Goal: Answer question/provide support

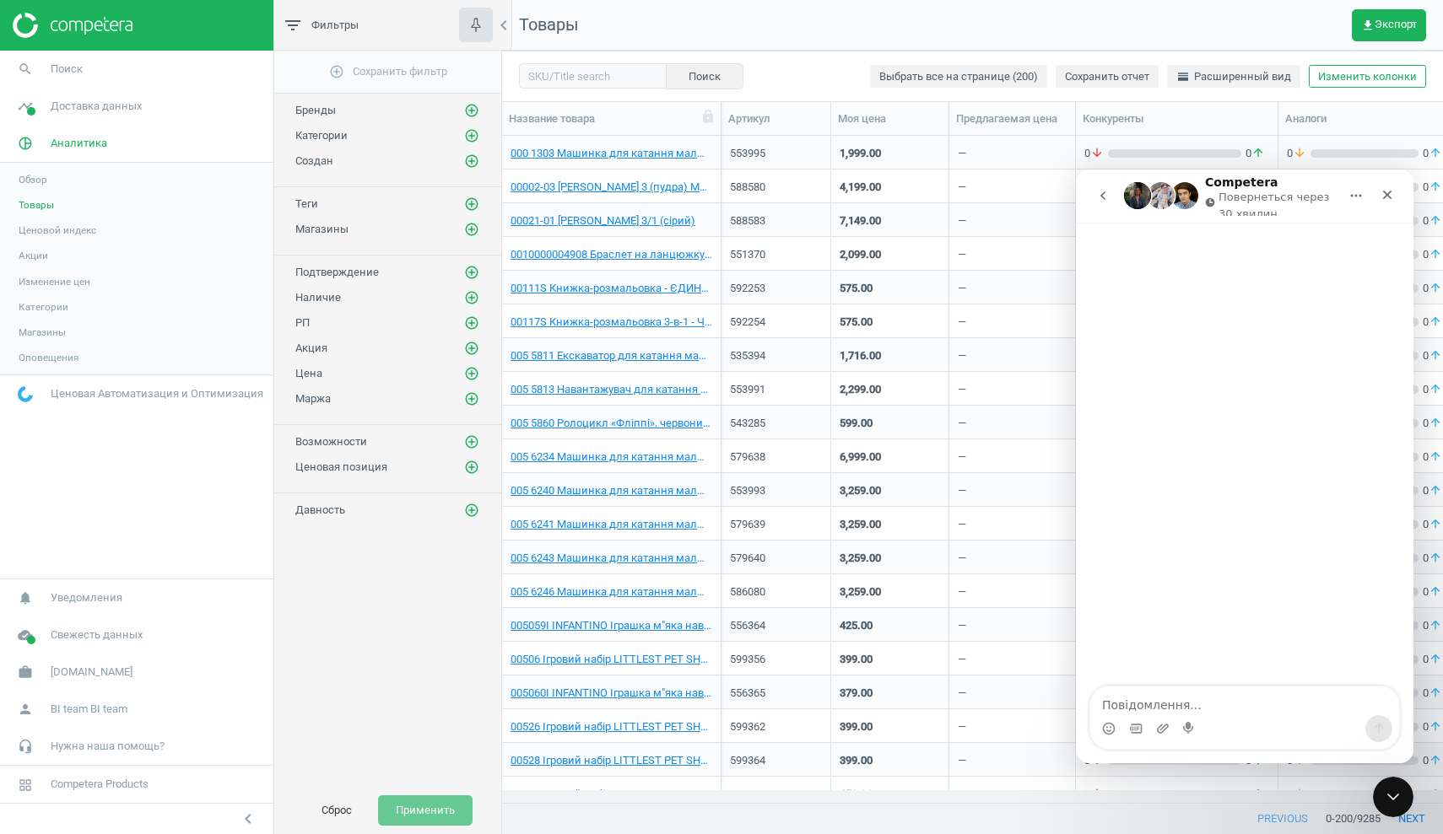
scroll to position [642, 928]
click at [1383, 194] on icon "Закрити" at bounding box center [1386, 194] width 13 height 13
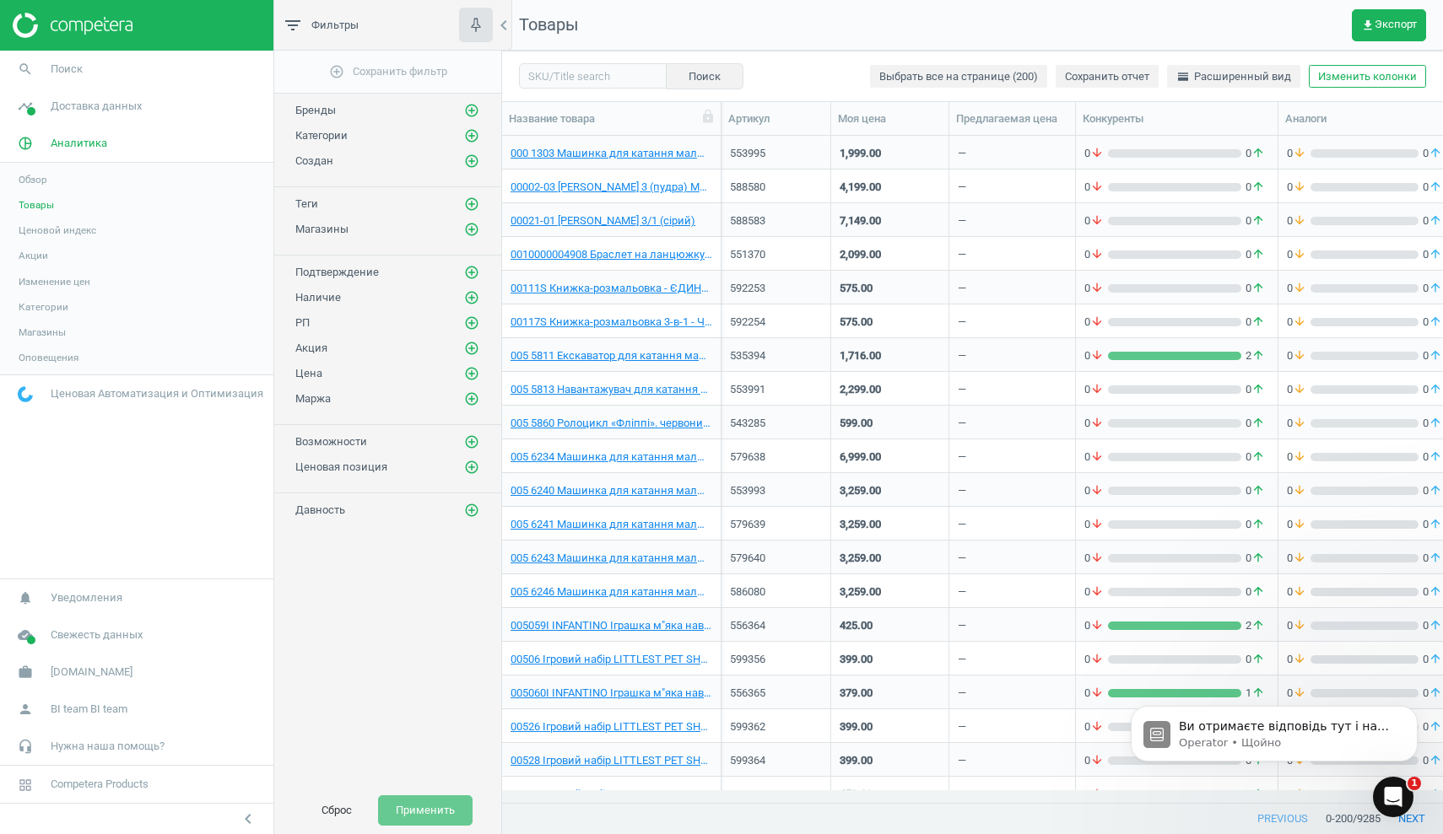
scroll to position [0, 0]
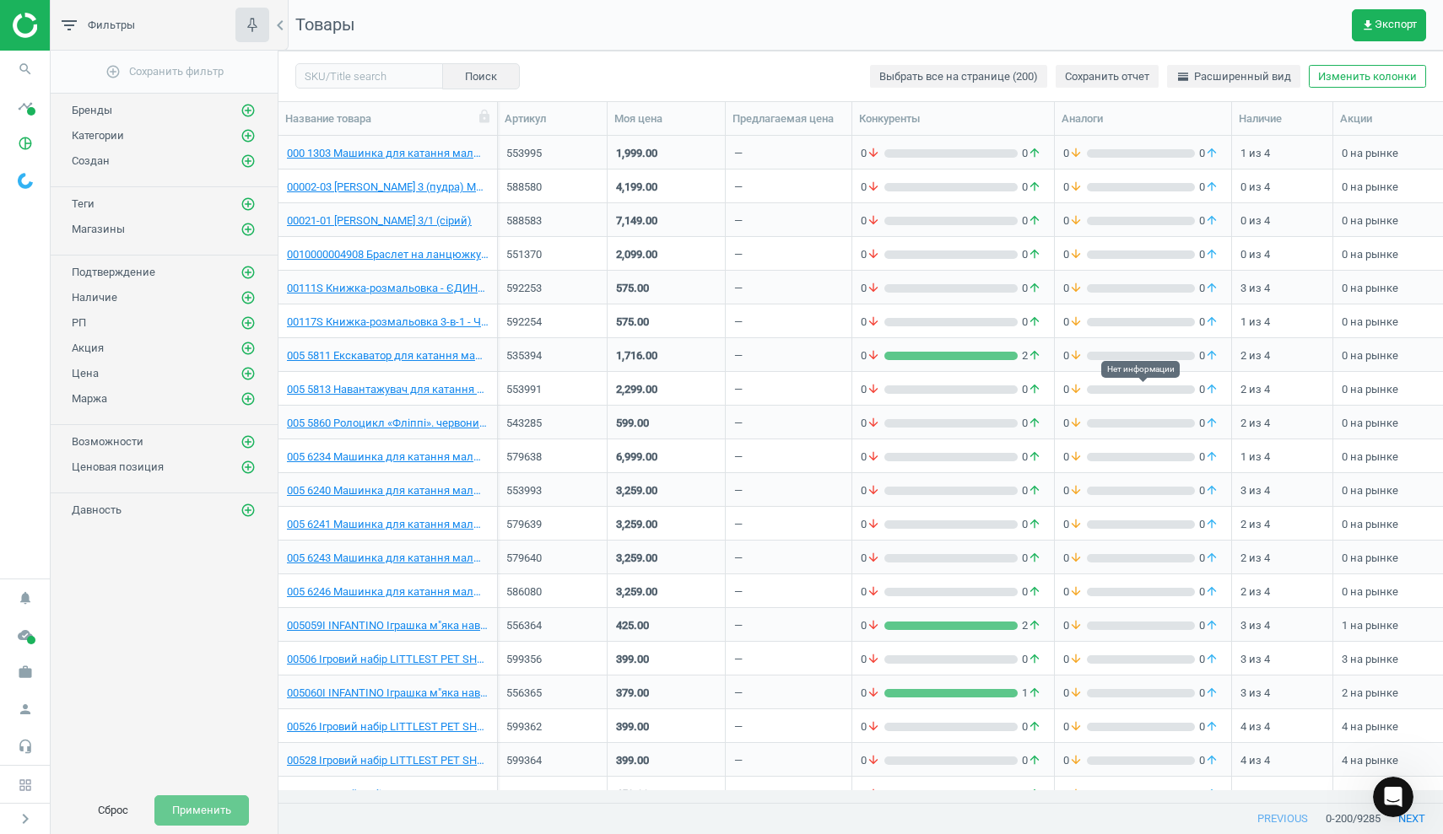
scroll to position [642, 1152]
click at [1374, 19] on span "get_app Экспорт" at bounding box center [1389, 25] width 56 height 13
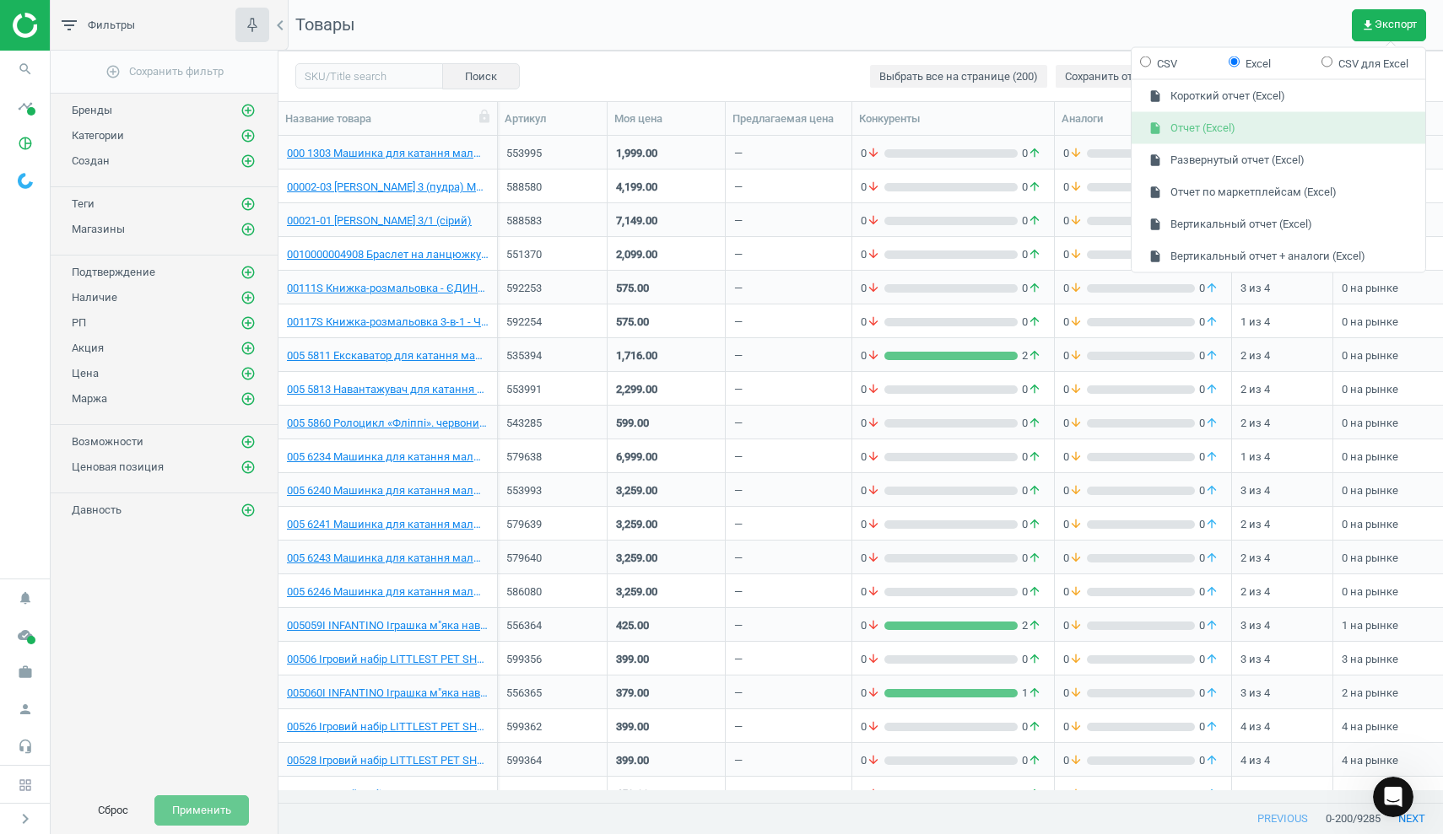
click at [1250, 117] on button "insert_drive_file Отчет (Excel)" at bounding box center [1278, 128] width 294 height 32
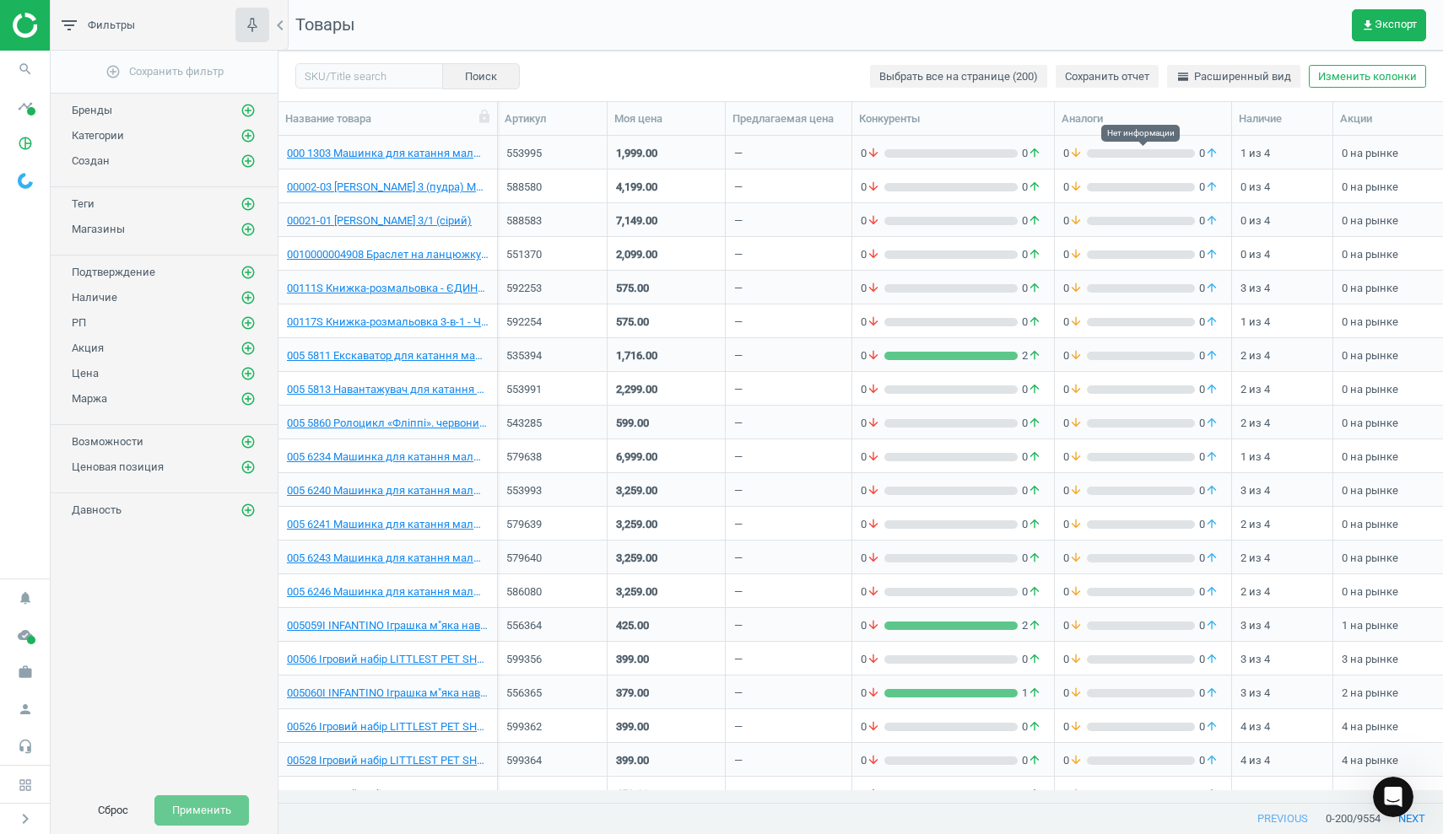
click at [880, 383] on icon "arrow_downward" at bounding box center [872, 389] width 13 height 15
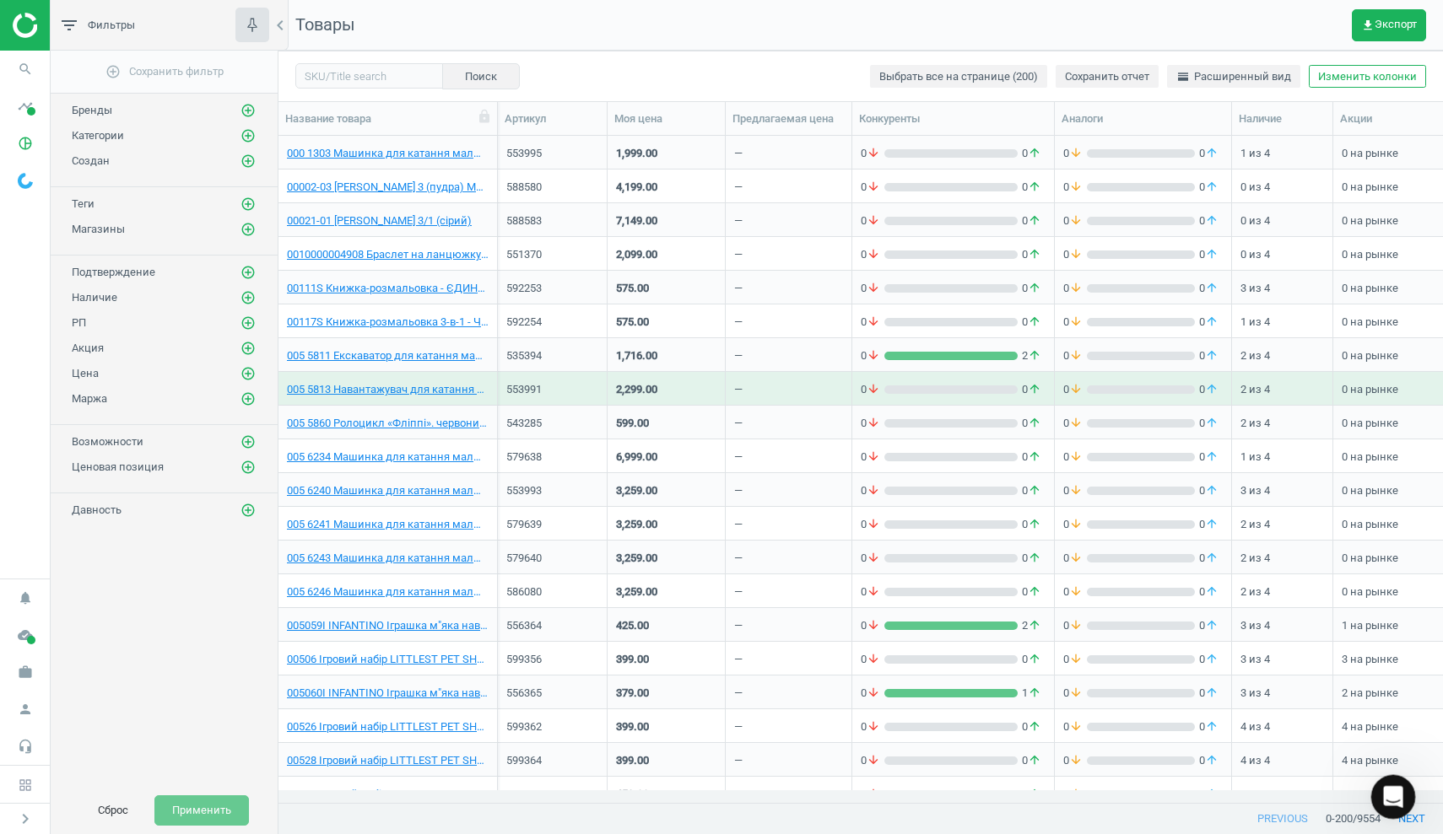
click at [1390, 796] on icon "Відкрити програму для спілкування Intercom" at bounding box center [1391, 794] width 12 height 13
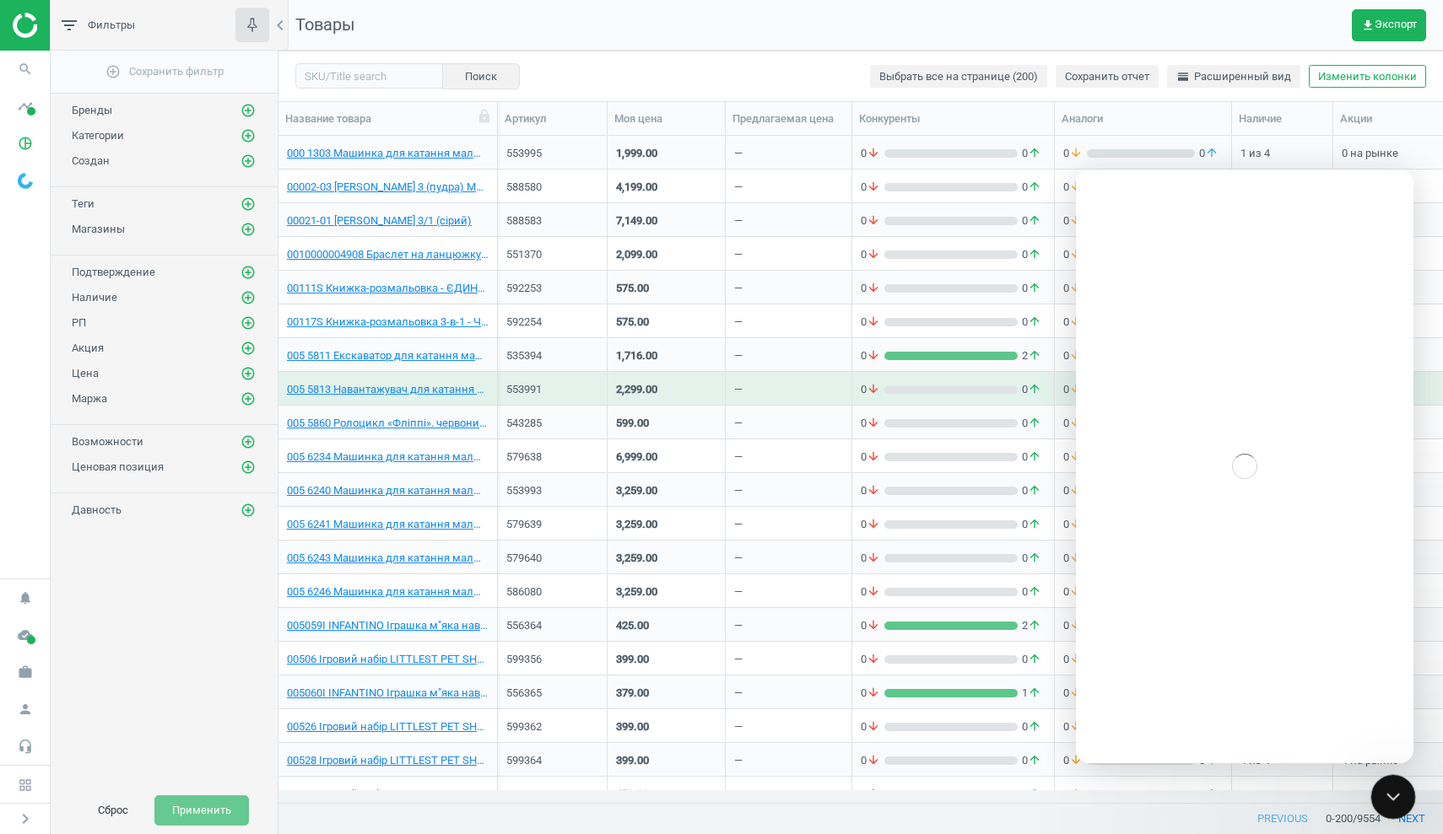
scroll to position [0, 0]
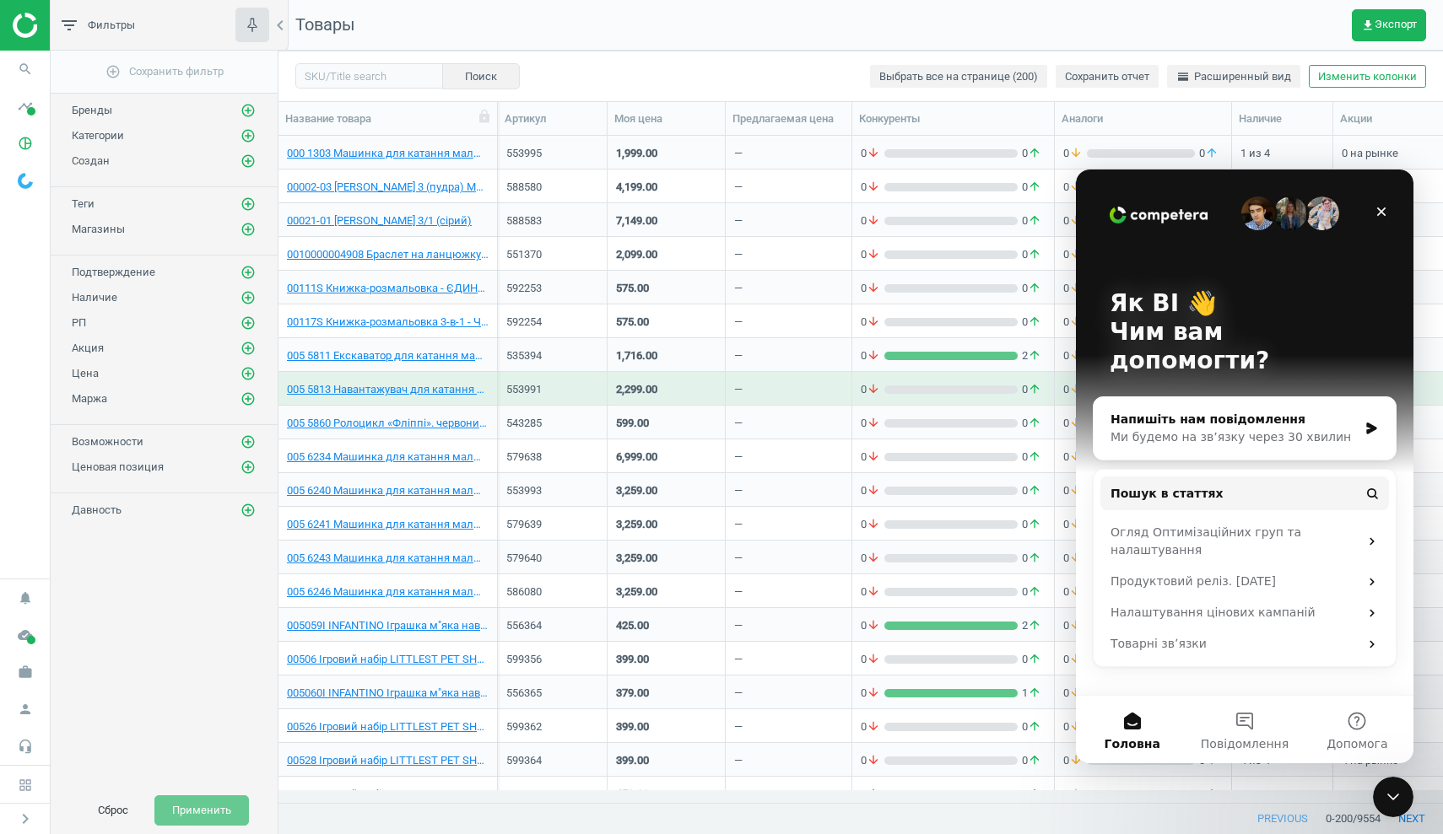
click at [1212, 411] on div "Напишіть нам повідомлення" at bounding box center [1233, 420] width 247 height 18
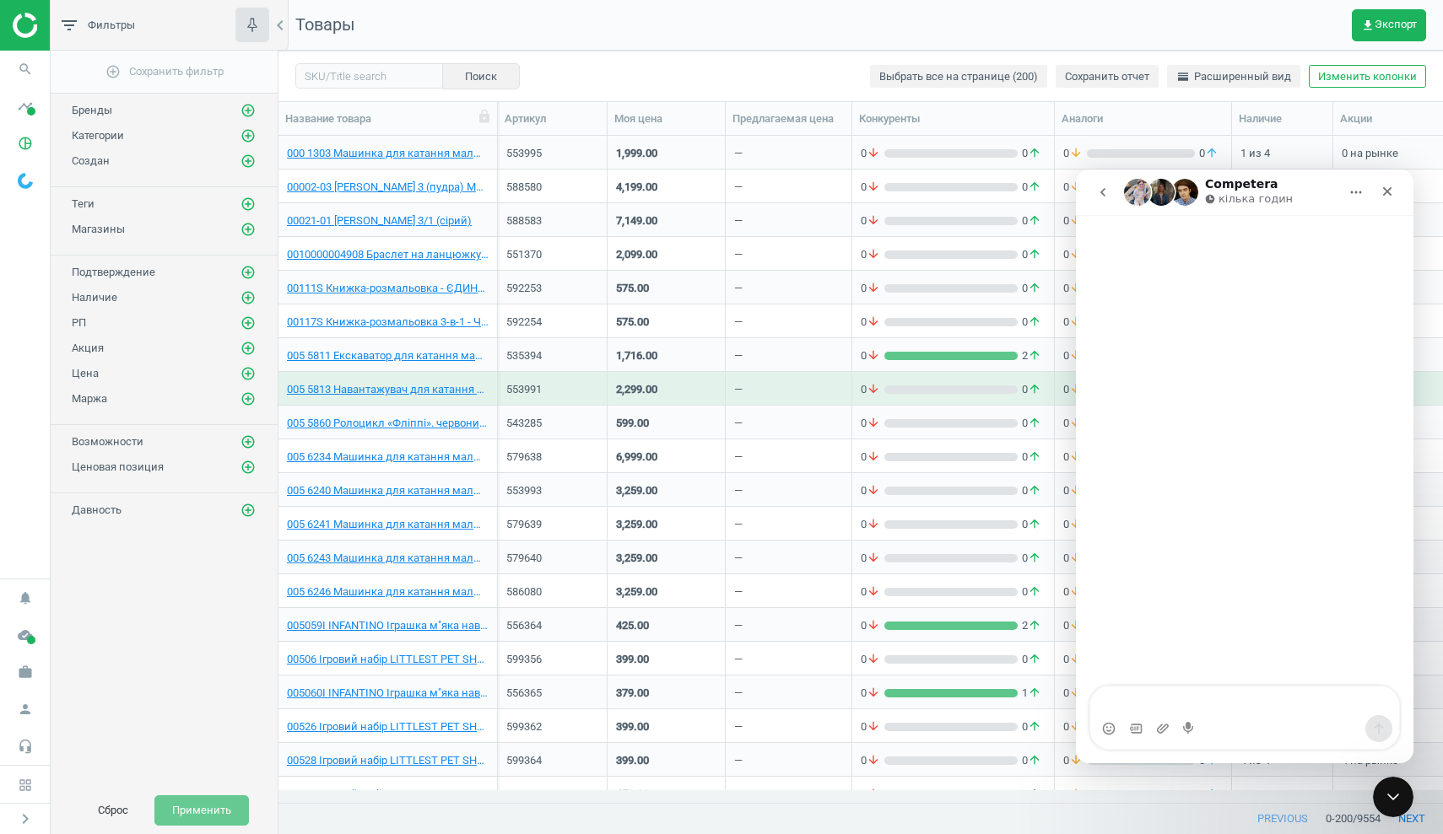
click at [1104, 193] on icon "go back" at bounding box center [1102, 192] width 13 height 13
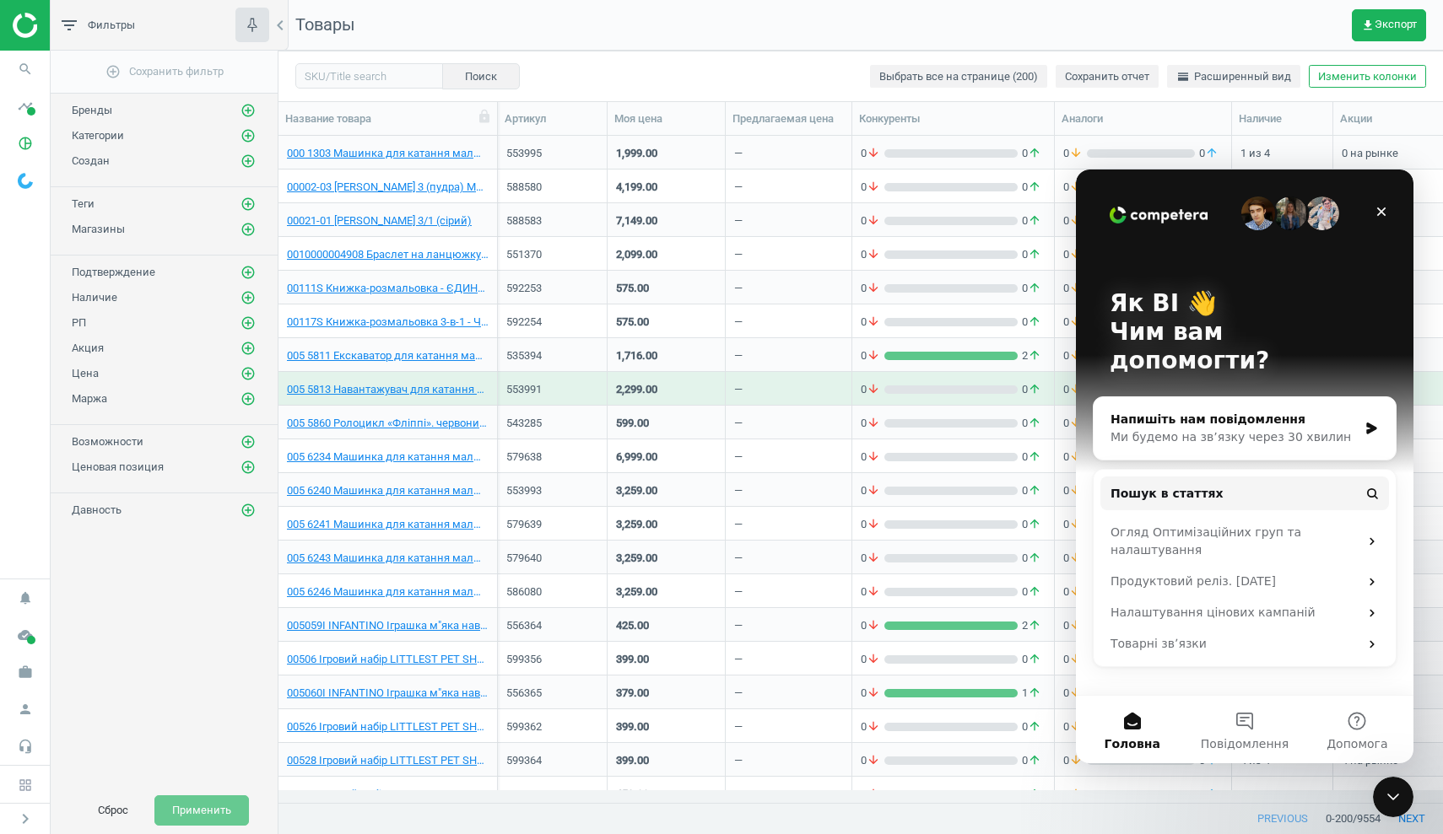
click at [1139, 429] on div "Ми будемо на зв’язку через 30 хвилин" at bounding box center [1233, 438] width 247 height 18
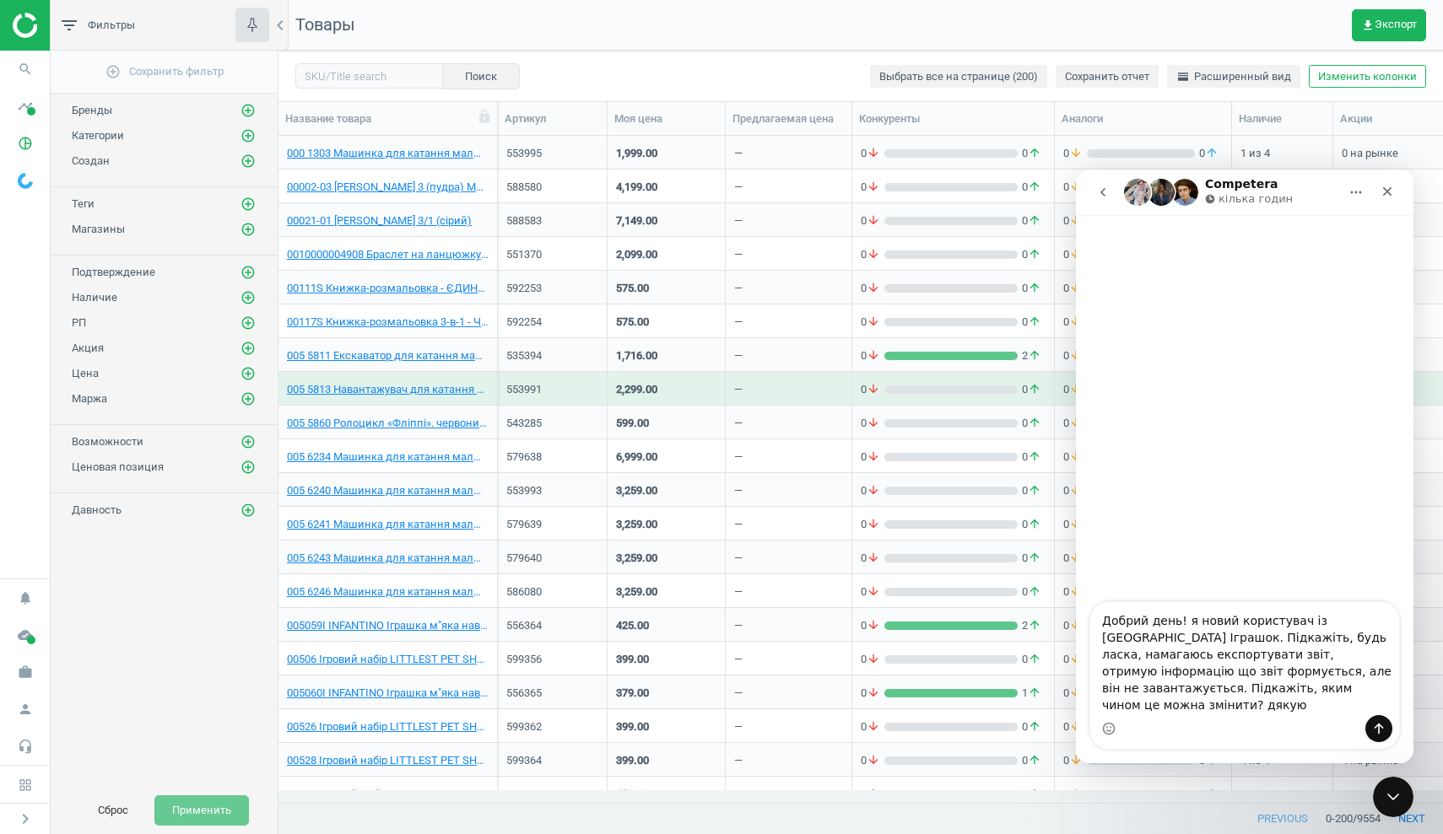
click at [1110, 637] on textarea "Добрий день! я новий користувач із [GEOGRAPHIC_DATA] Іграшок. Підкажіть, будь л…" at bounding box center [1244, 658] width 309 height 113
click at [1204, 675] on textarea "Добрий день! я новий користувач із [GEOGRAPHIC_DATA] Іграшок. Підкажіть, будь л…" at bounding box center [1244, 658] width 309 height 113
type textarea "Добрий день! я новий користувач із [GEOGRAPHIC_DATA] Іграшок. Підкажіть, будь л…"
click at [1374, 727] on icon "Надіслати повідомлення…" at bounding box center [1378, 728] width 13 height 13
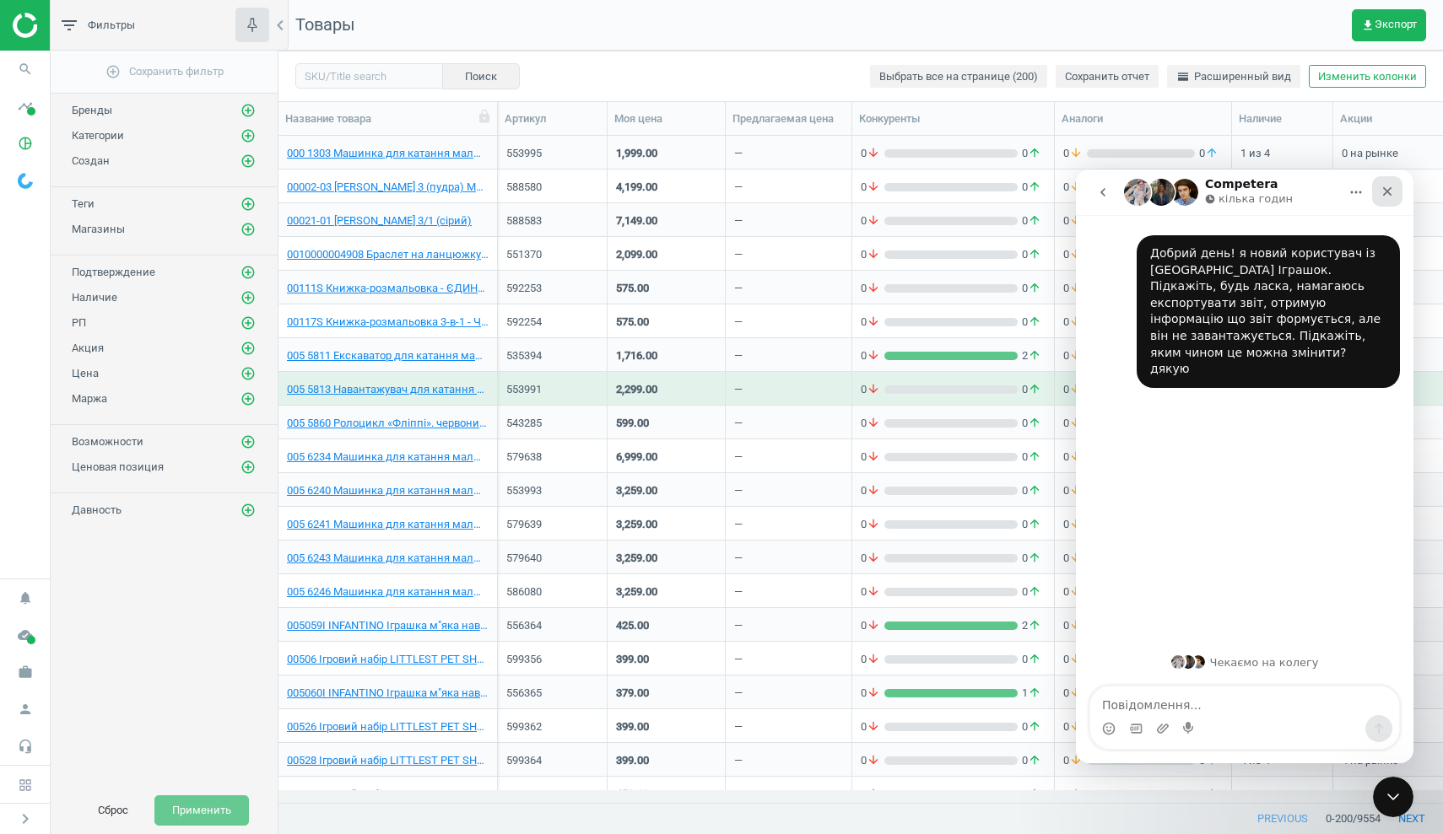
click at [1387, 193] on icon "Закрити" at bounding box center [1386, 191] width 13 height 13
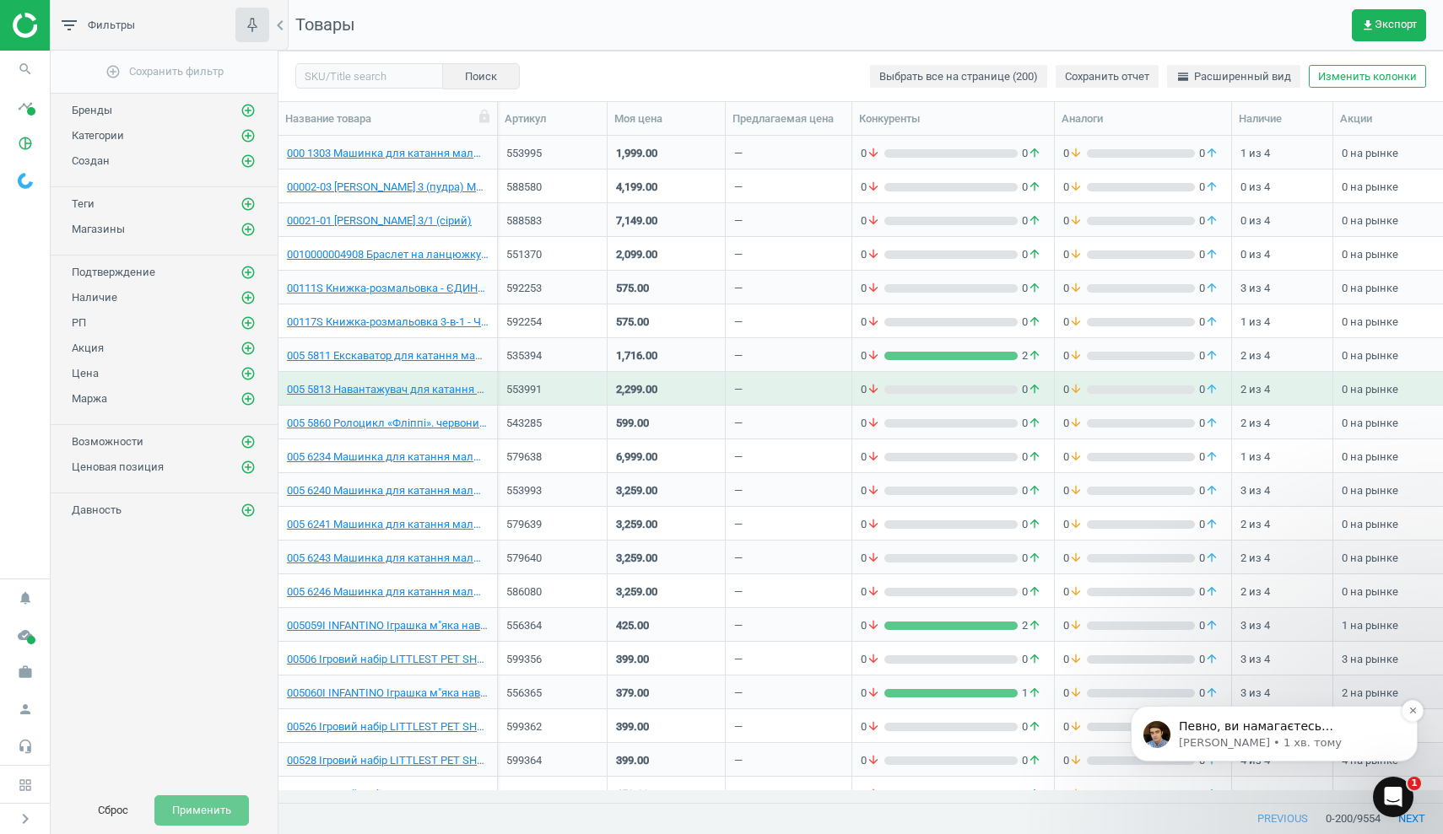
click at [1279, 733] on p "Певно, ви намагаєтесь сформувати звіт в форматі Excel, це займає довше часу. На…" at bounding box center [1288, 727] width 218 height 17
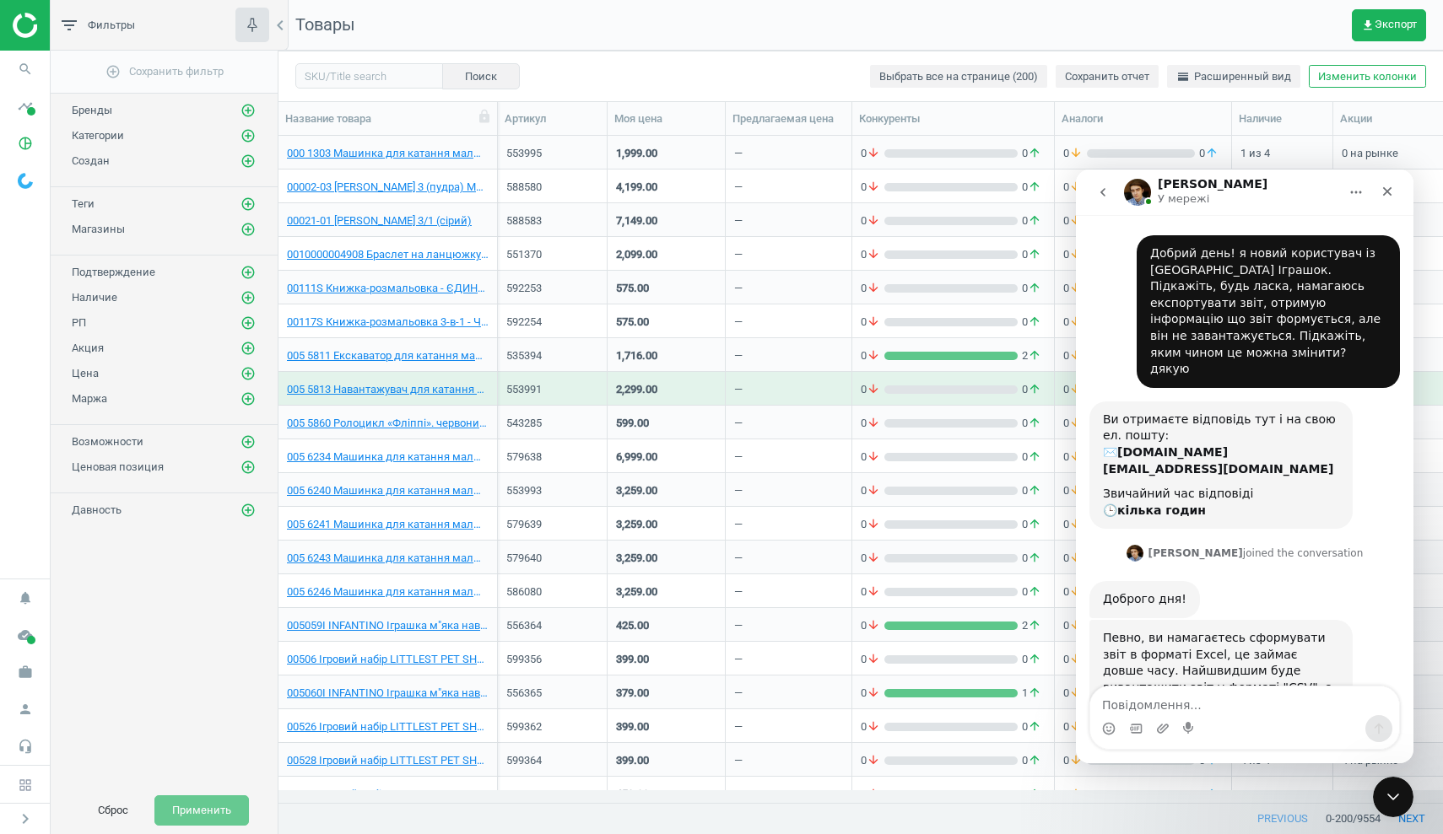
scroll to position [13, 0]
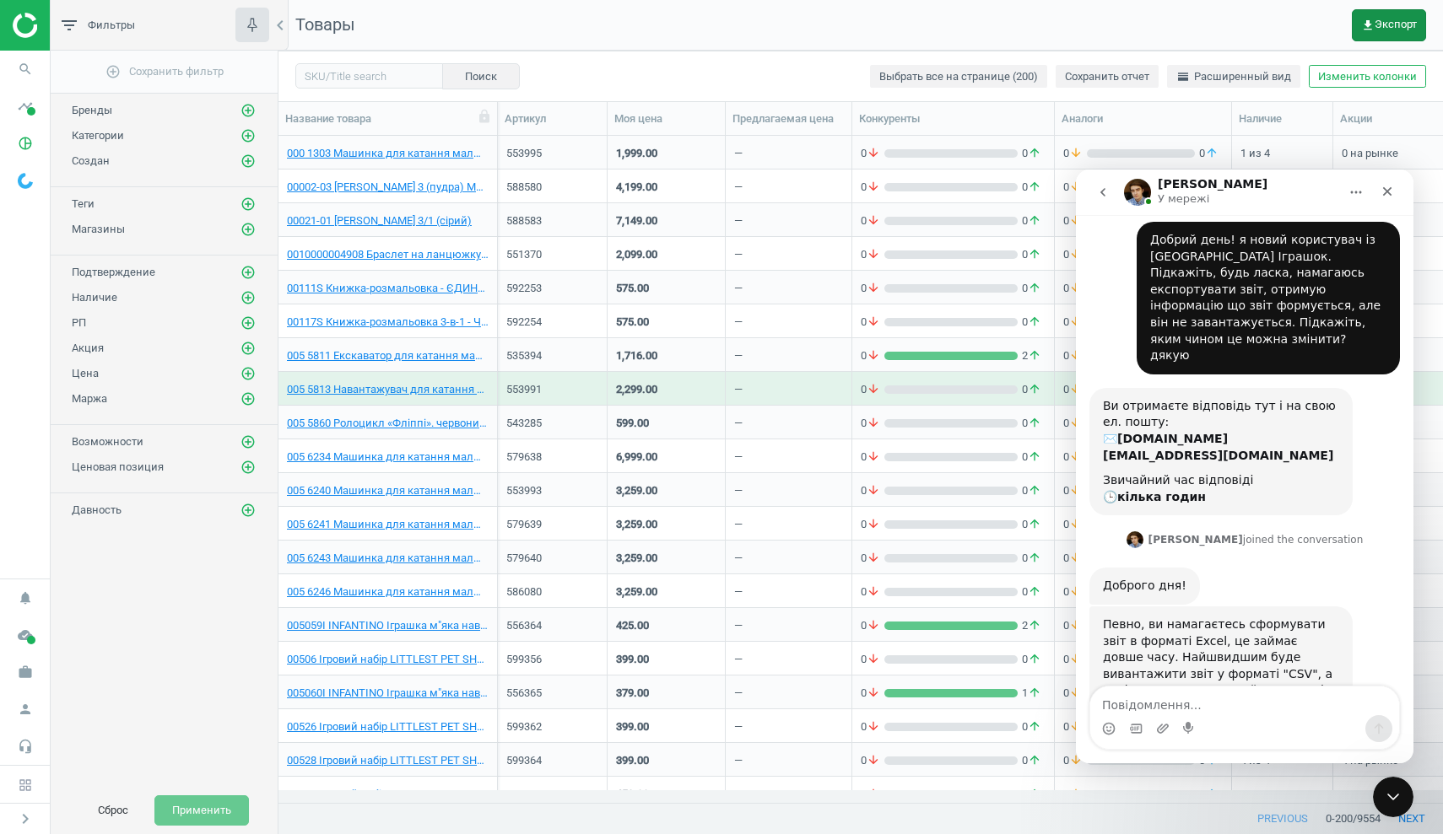
click at [1363, 32] on button "get_app Экспорт" at bounding box center [1389, 25] width 74 height 32
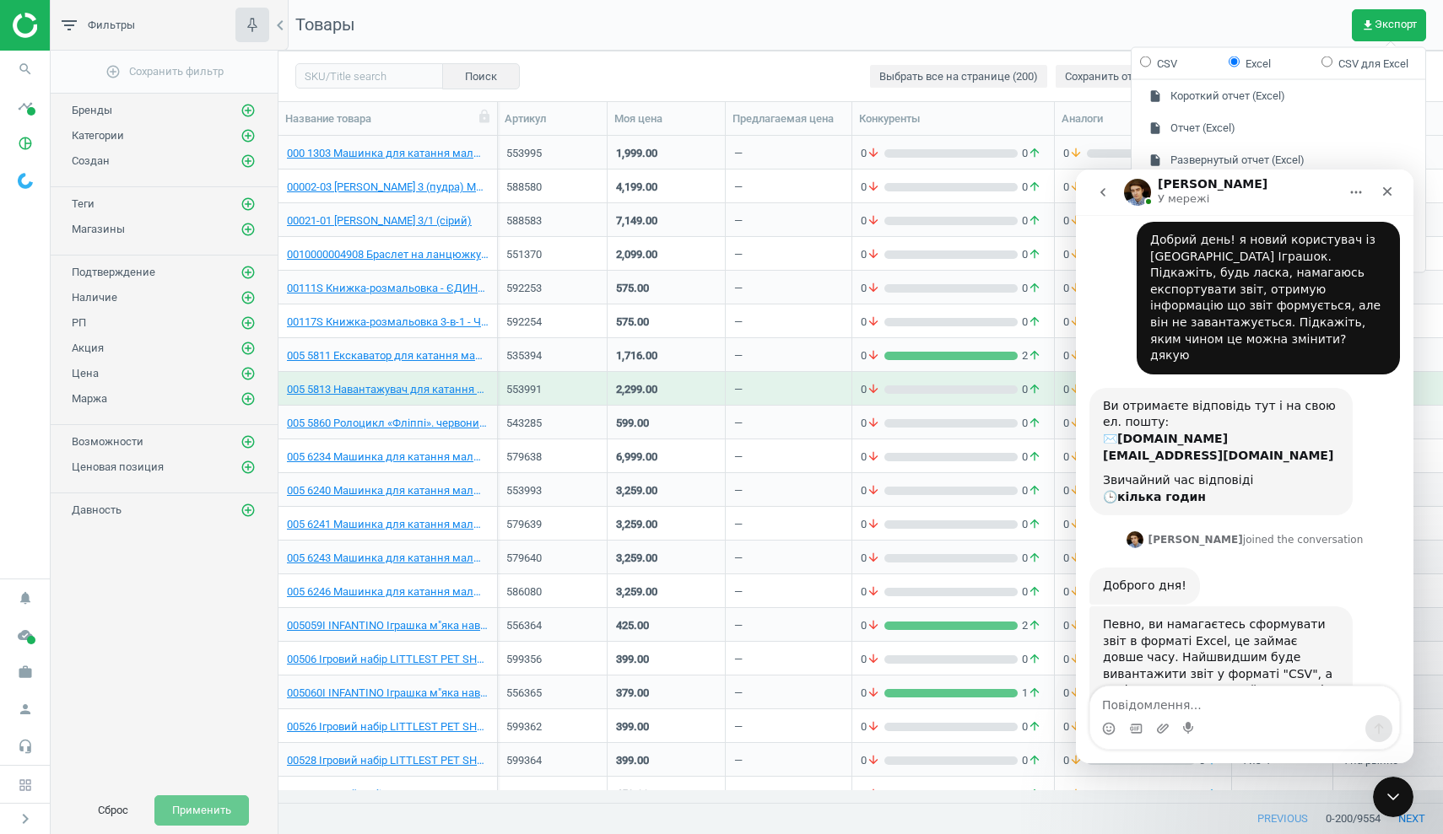
click at [1148, 66] on input "CSV" at bounding box center [1145, 61] width 11 height 11
radio input "true"
click at [1222, 126] on button "insert_drive_file Отчет (CSV)" at bounding box center [1278, 128] width 294 height 32
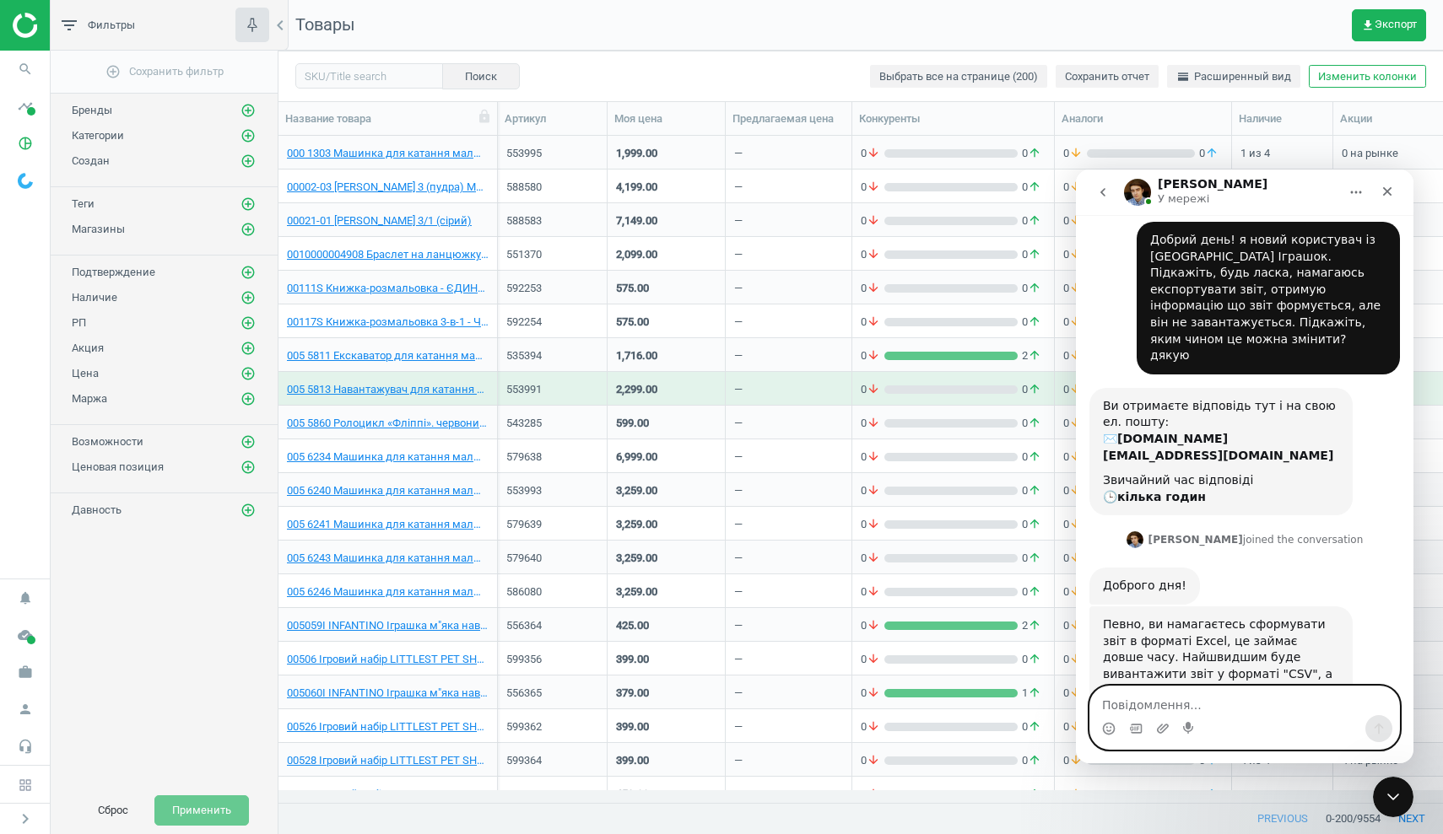
click at [1122, 710] on textarea "Повідомлення..." at bounding box center [1244, 701] width 309 height 29
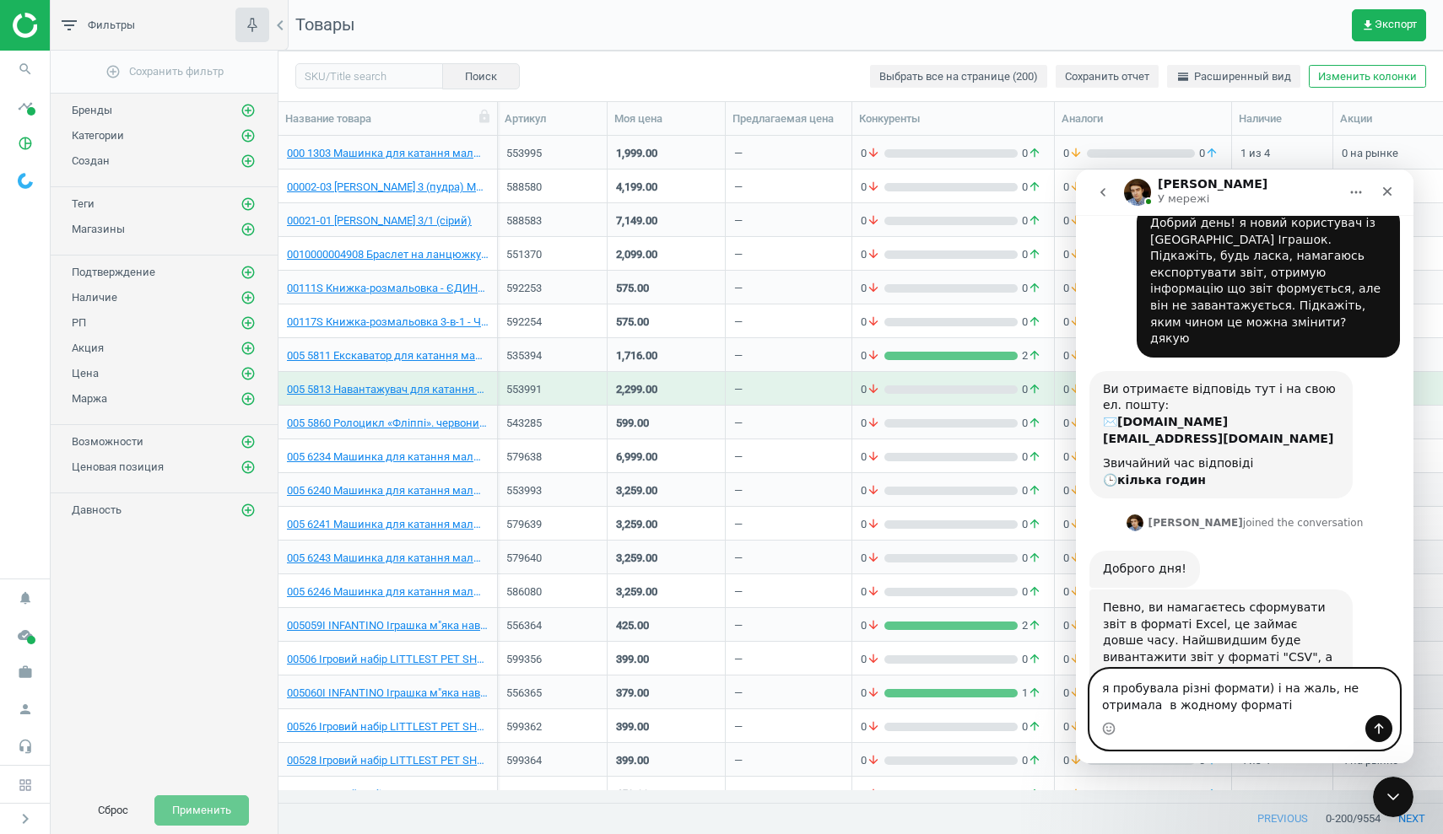
click at [1260, 692] on textarea "я пробувала різні формати) і на жаль, не отримала в жодному форматі" at bounding box center [1244, 693] width 309 height 46
click at [1228, 710] on textarea "я пробувала різні формати і на жаль, не отримала в жодному форматі" at bounding box center [1244, 693] width 309 height 46
type textarea "я пробувала різні формати і на жаль, не отримала в жодному"
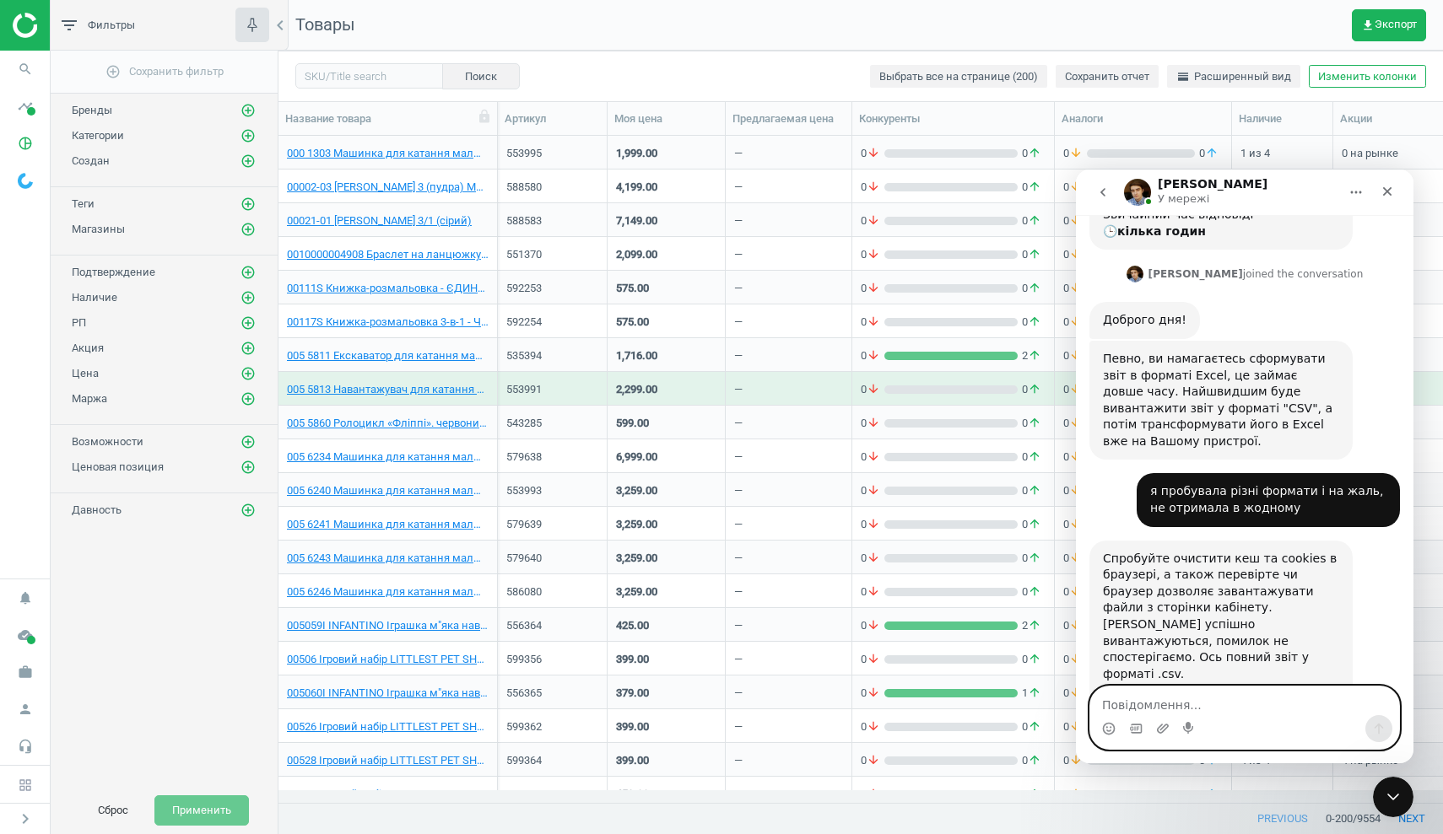
scroll to position [368, 0]
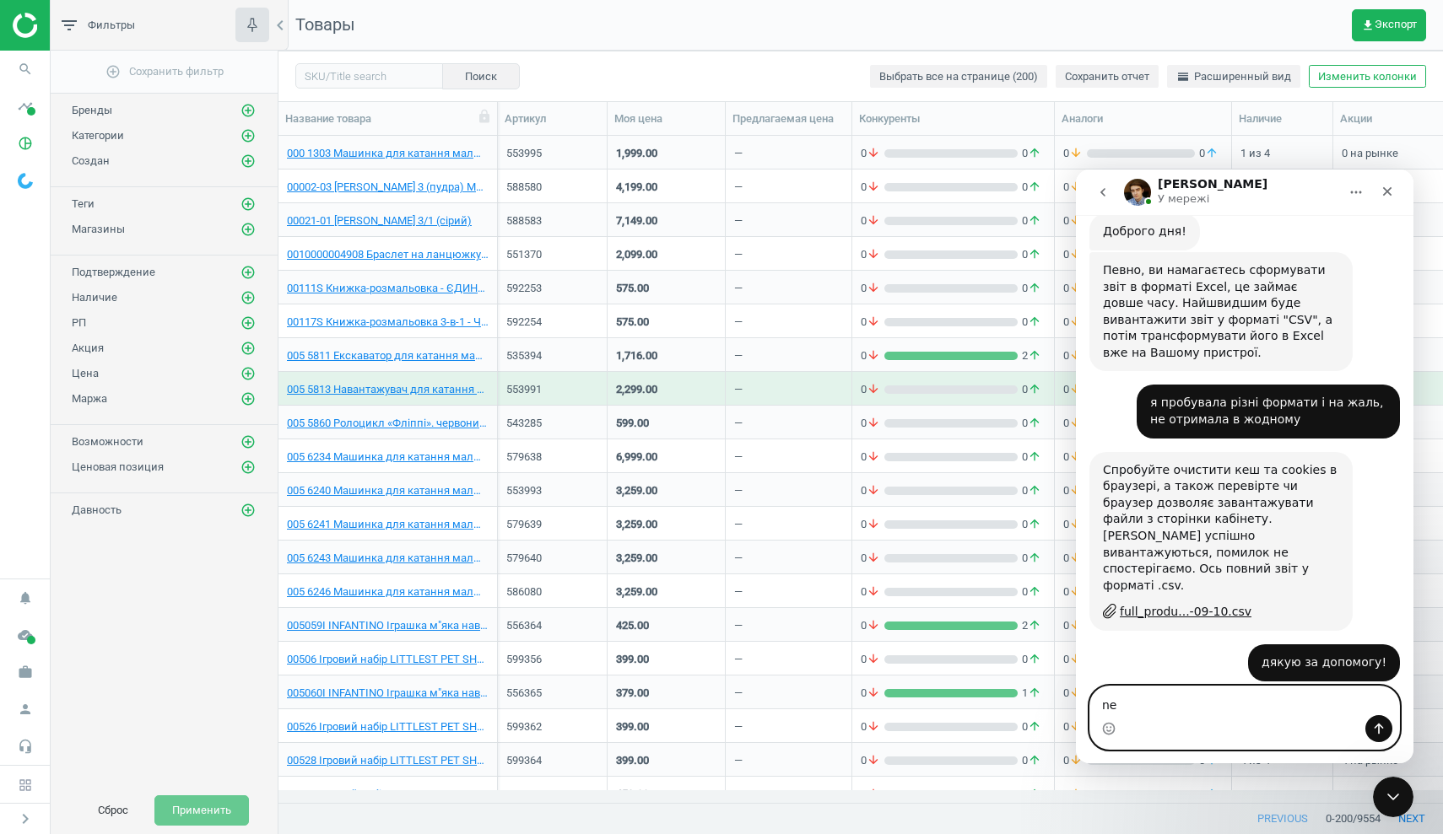
type textarea "n"
type textarea "так, вийшло) тому і дякую!"
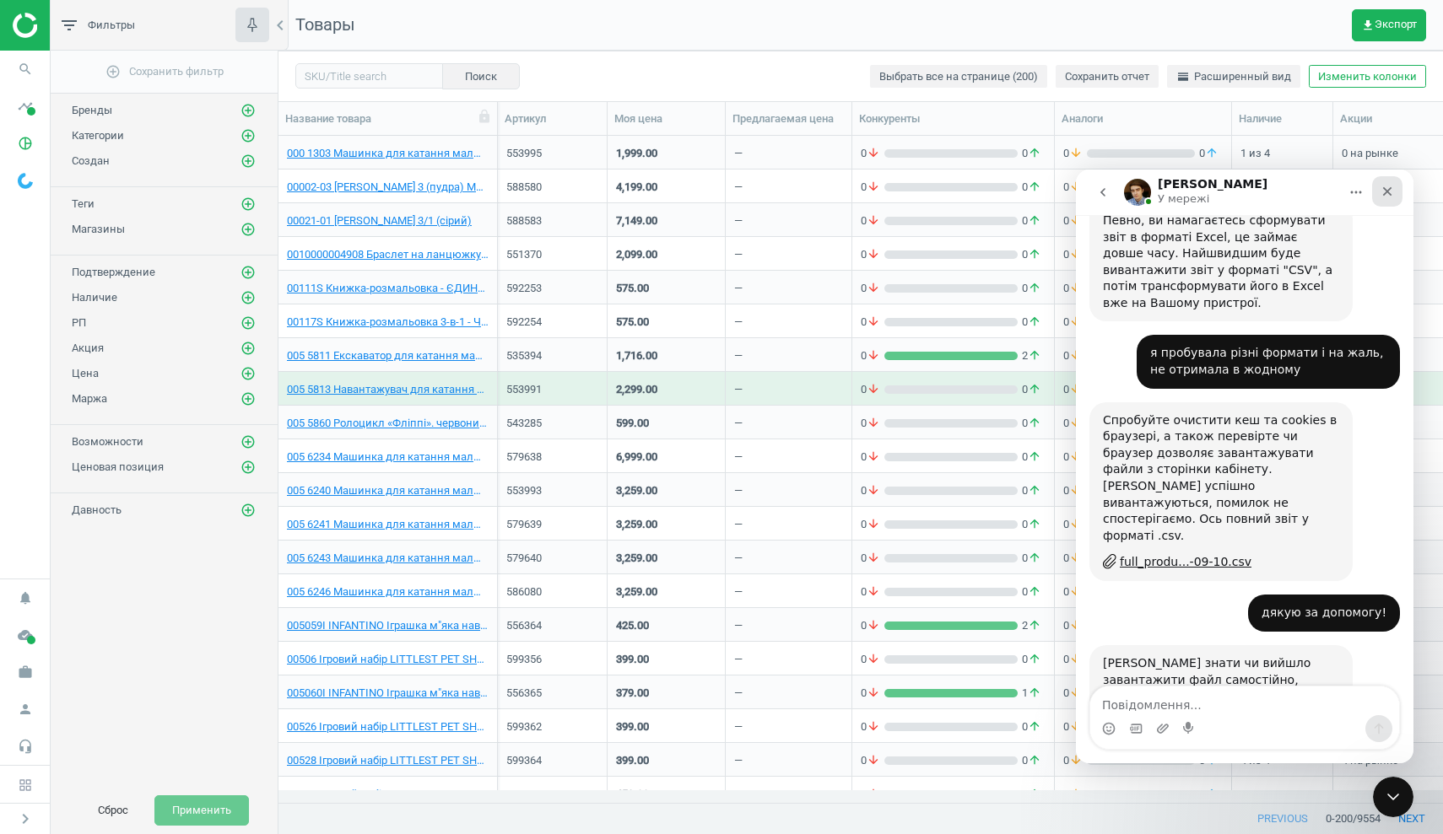
click at [1388, 190] on icon "Закрити" at bounding box center [1387, 191] width 9 height 9
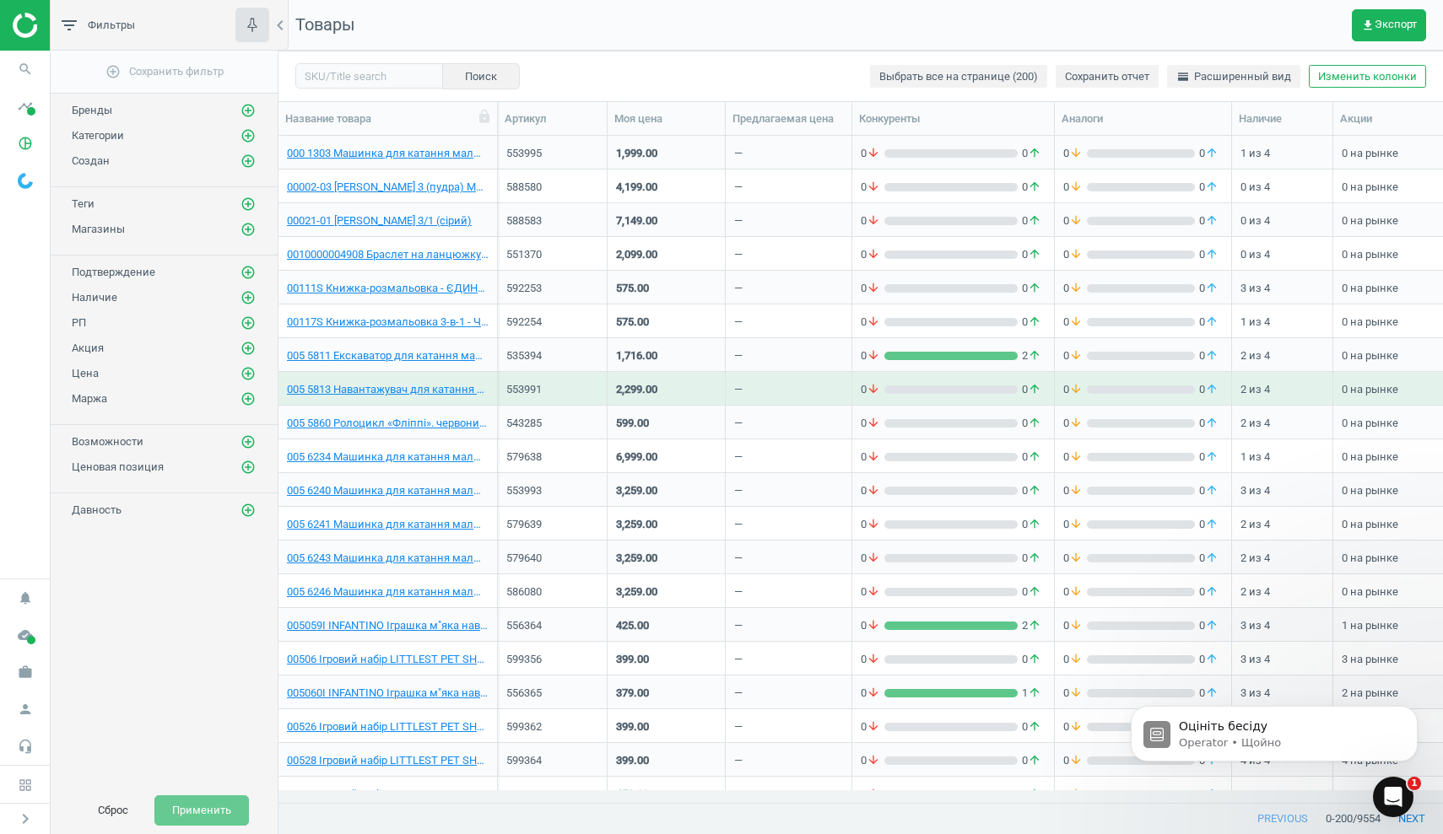
scroll to position [0, 0]
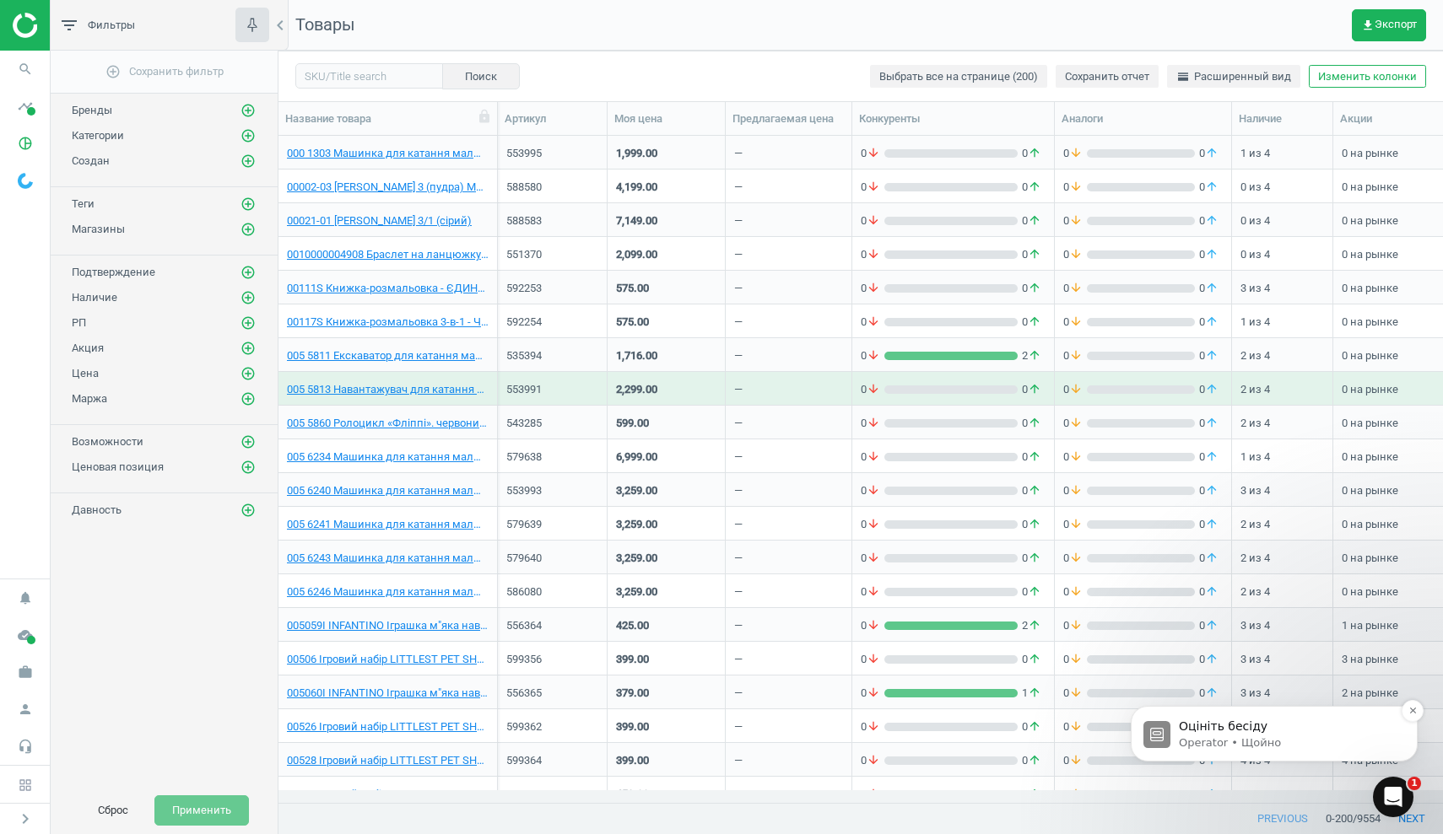
click at [1263, 737] on p "Operator • Щойно" at bounding box center [1288, 743] width 218 height 15
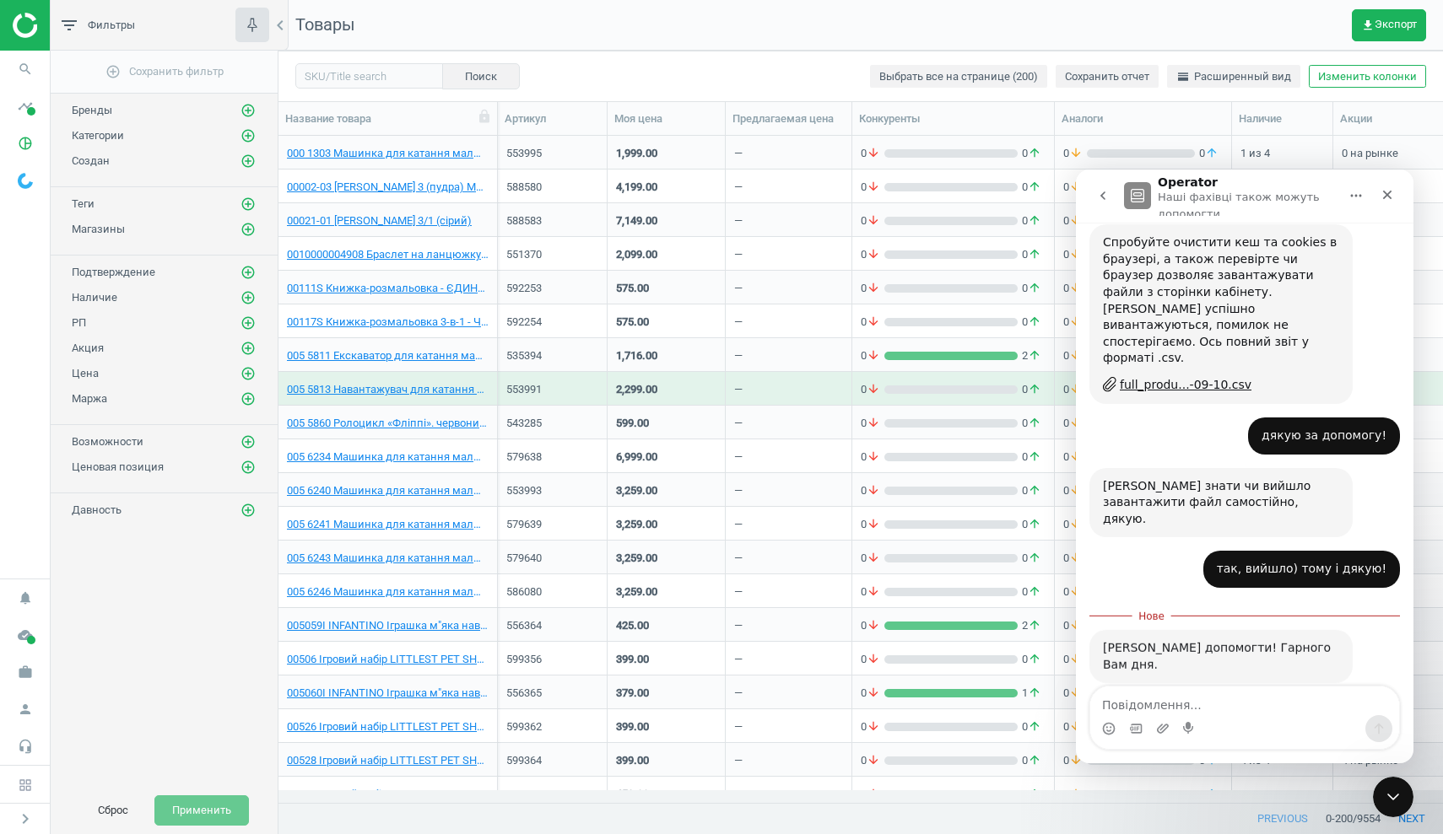
scroll to position [652, 0]
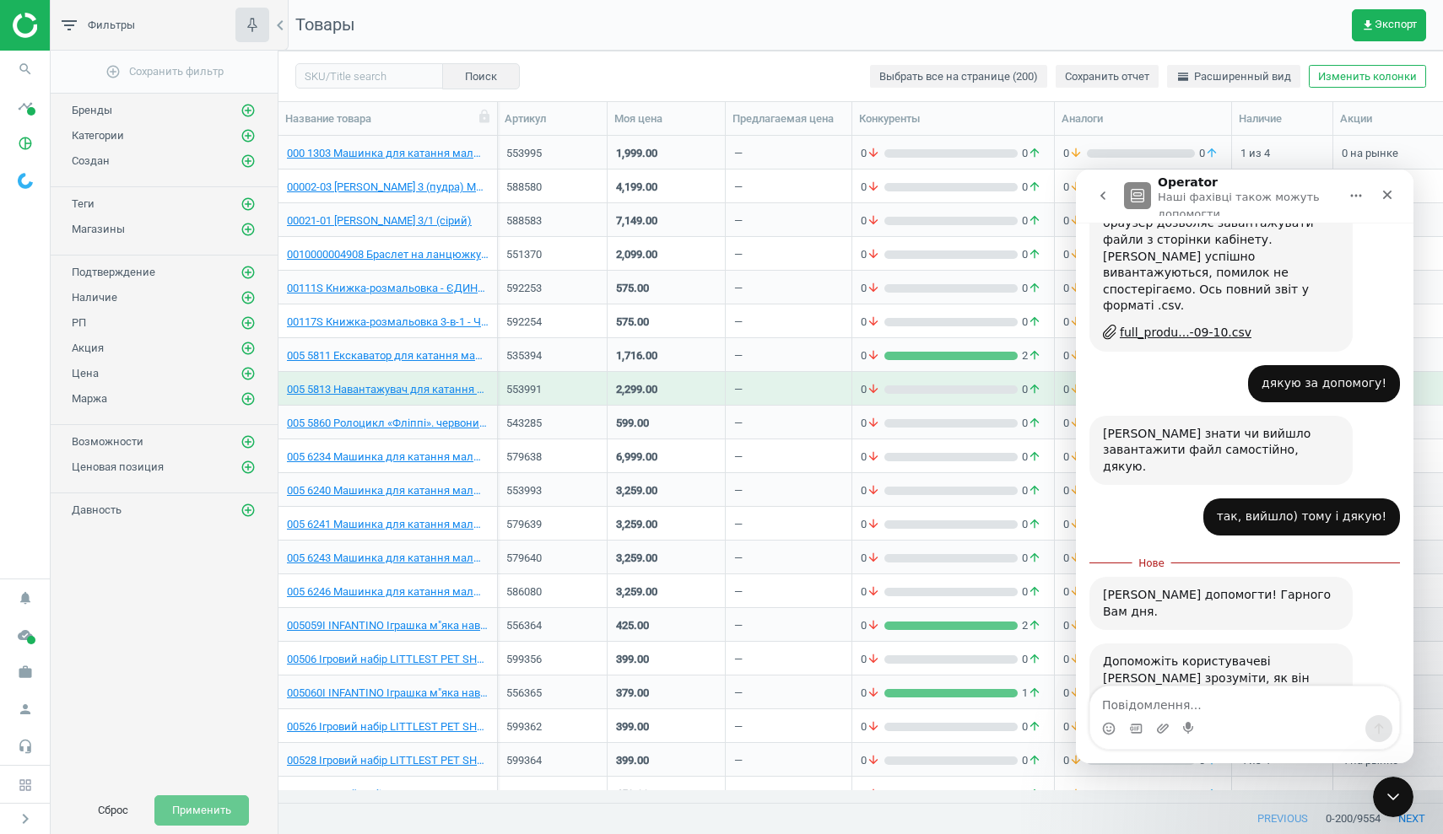
click at [1282, 762] on span "Чудово" at bounding box center [1286, 777] width 30 height 30
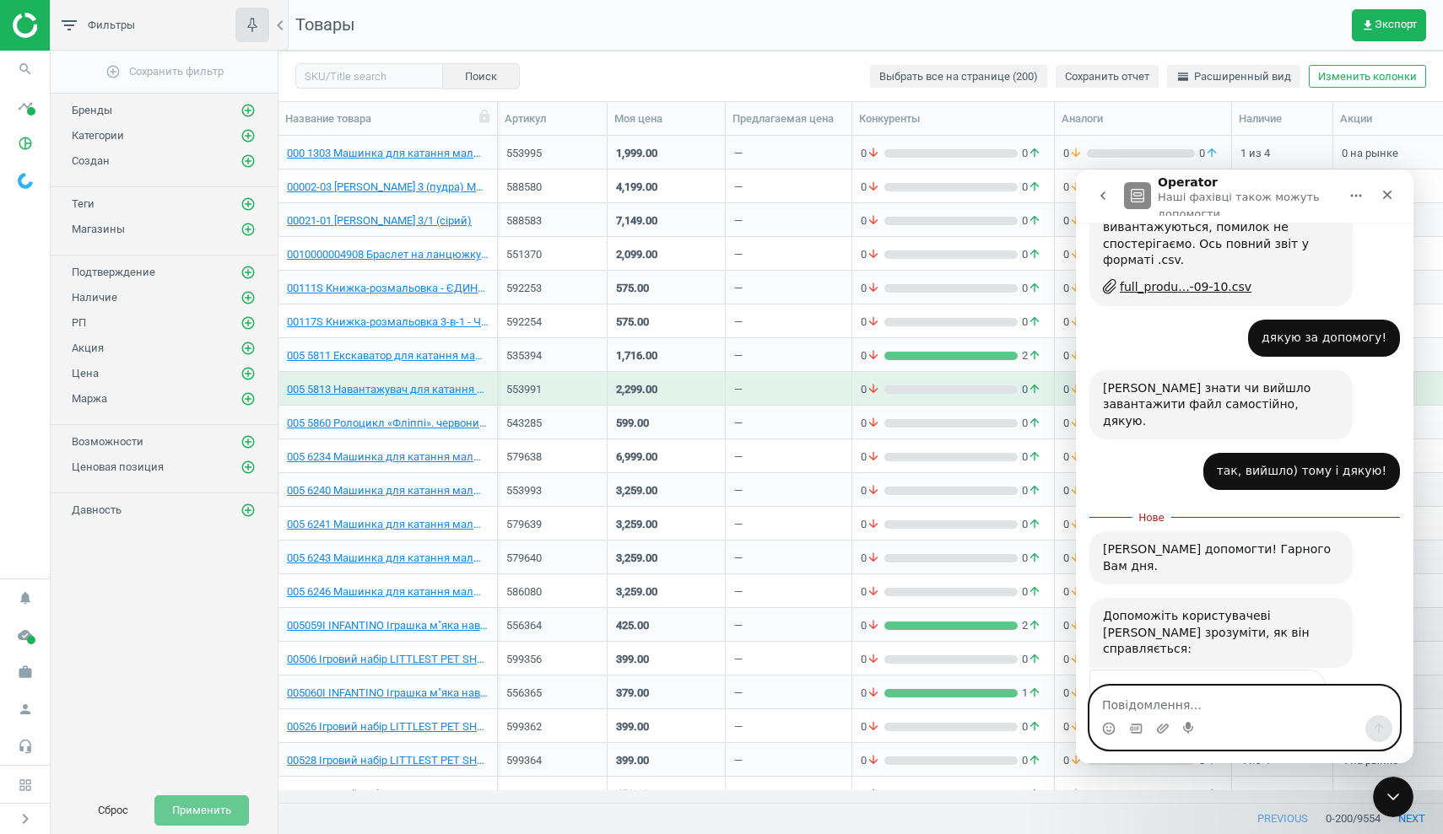
click at [1176, 704] on textarea "Повідомлення..." at bounding box center [1244, 701] width 309 height 29
type textarea "дякую, навзаєм!"
